Goal: Register for event/course

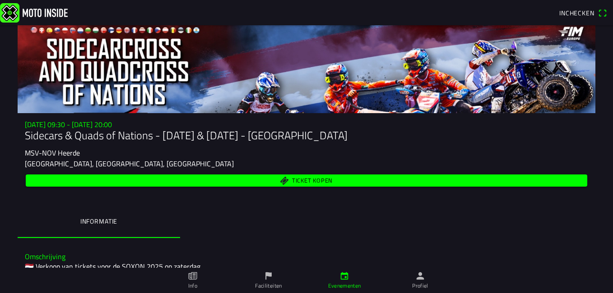
click at [609, 283] on ion-tab-bar "Info Faciliteiten Evenementen Profiel" at bounding box center [306, 280] width 613 height 25
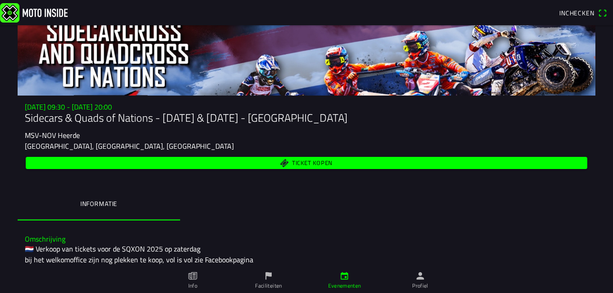
scroll to position [36, 0]
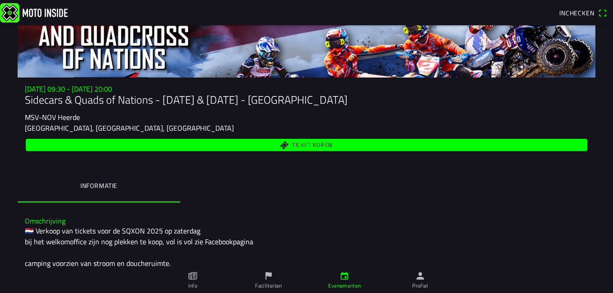
click at [310, 143] on span "Ticket kopen" at bounding box center [312, 145] width 41 height 6
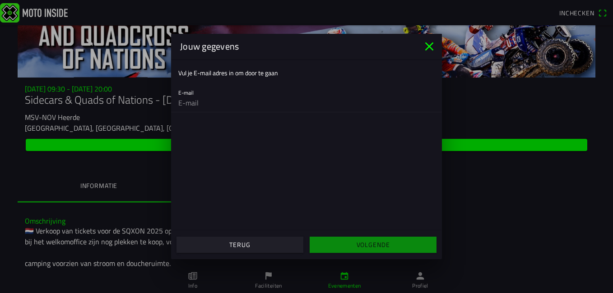
click at [427, 45] on icon "close" at bounding box center [429, 46] width 9 height 9
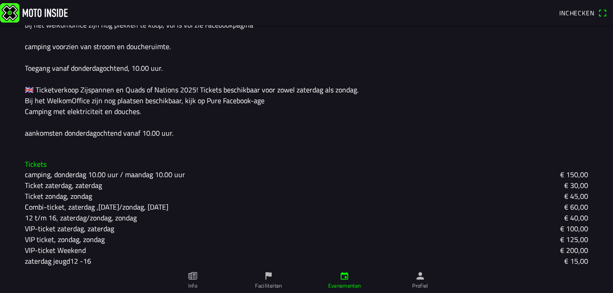
scroll to position [269, 0]
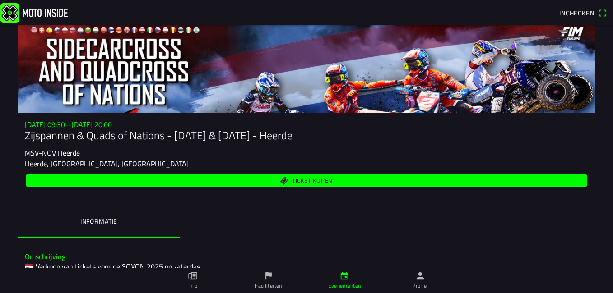
scroll to position [234, 0]
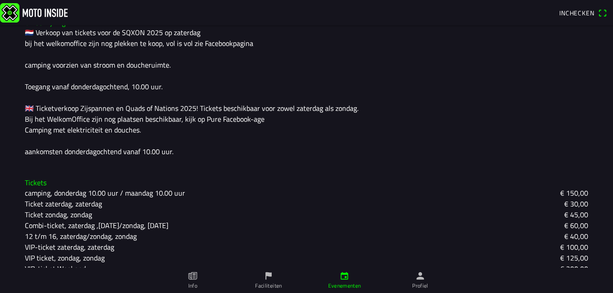
click at [0, 0] on slot "€ 100,00" at bounding box center [0, 0] width 0 height 0
click at [245, 278] on ion-backdrop at bounding box center [306, 146] width 613 height 293
click at [0, 0] on slot "VIP-ticket zaterdag, zaterdag" at bounding box center [0, 0] width 0 height 0
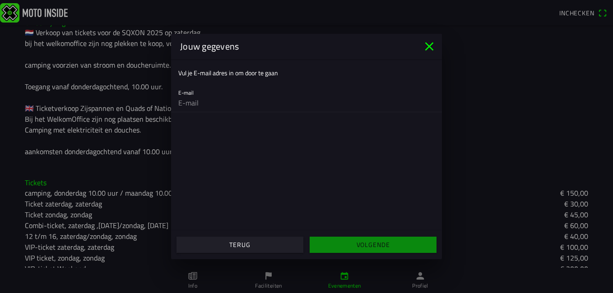
click at [425, 48] on icon "close" at bounding box center [429, 46] width 14 height 14
